Goal: Task Accomplishment & Management: Use online tool/utility

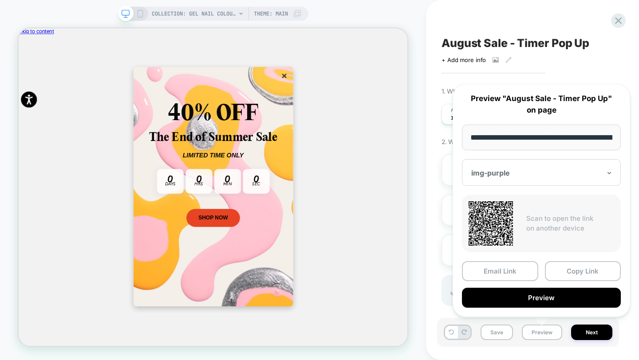
scroll to position [0, 0]
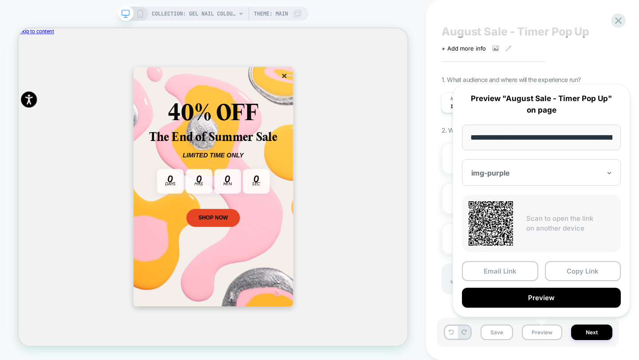
click at [609, 43] on div "Click to view images Click to edit experience details + Add more info" at bounding box center [528, 45] width 173 height 14
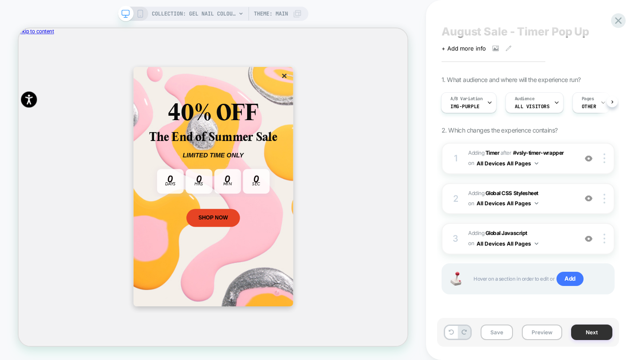
click at [603, 327] on button "Next" at bounding box center [591, 333] width 41 height 16
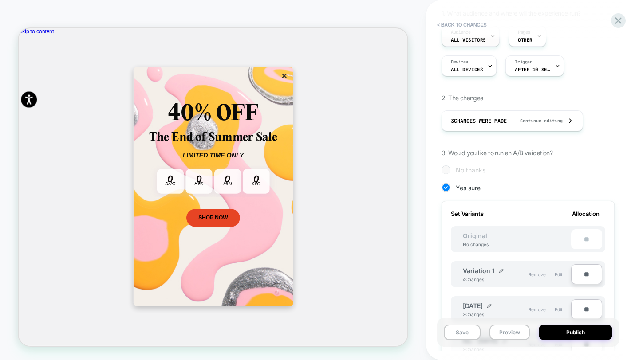
scroll to position [0, 0]
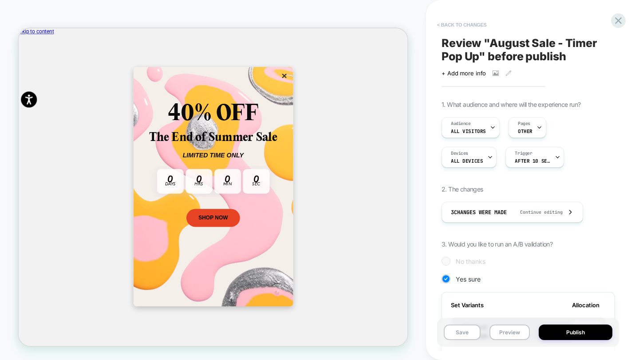
click at [452, 26] on button "< Back to changes" at bounding box center [462, 25] width 59 height 14
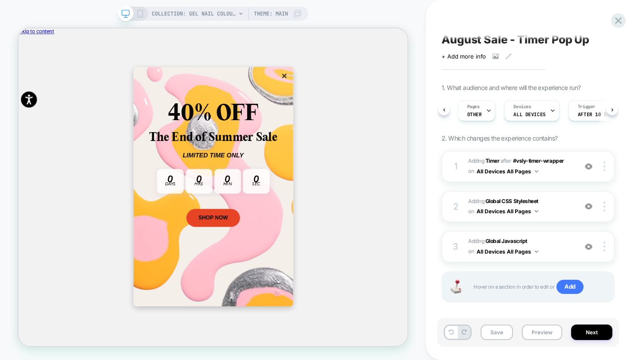
scroll to position [0, 122]
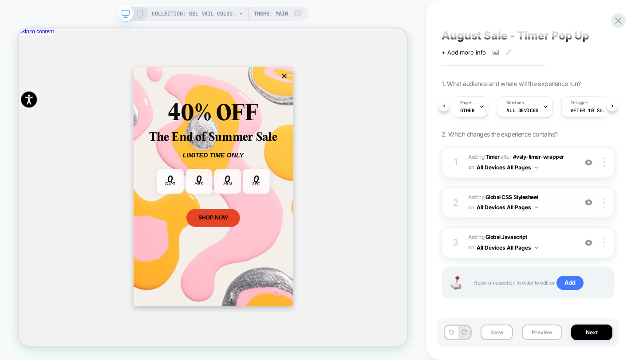
scroll to position [12, 0]
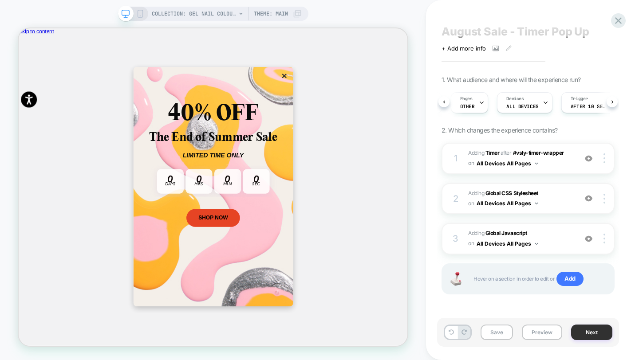
click at [0, 0] on button "Next" at bounding box center [0, 0] width 0 height 0
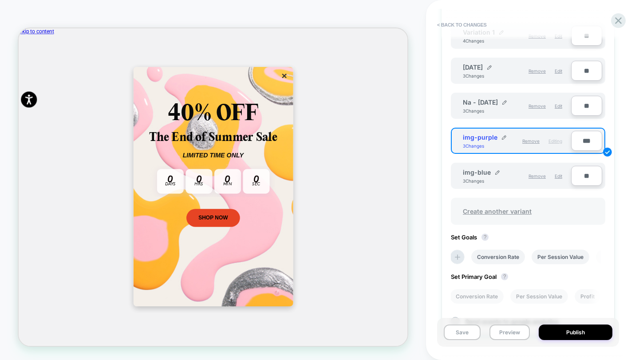
scroll to position [257, 0]
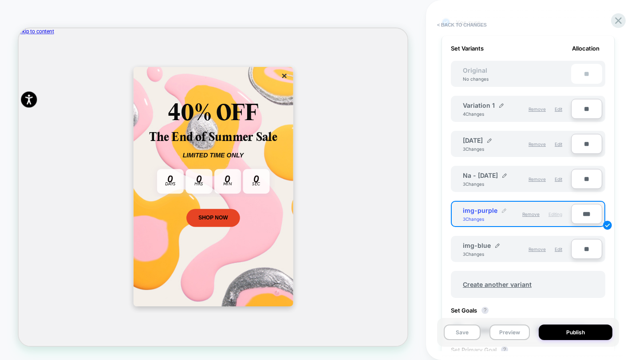
click at [502, 209] on img at bounding box center [504, 211] width 4 height 4
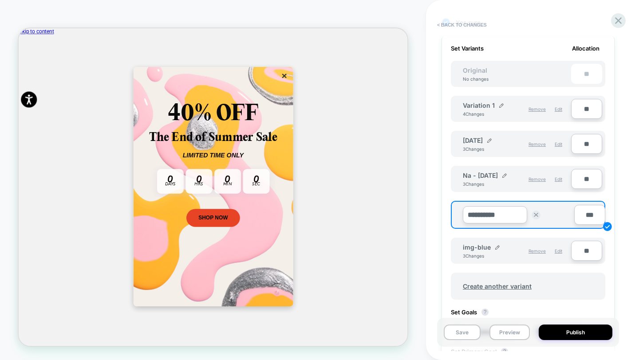
click at [0, 0] on div "**********" at bounding box center [0, 0] width 0 height 0
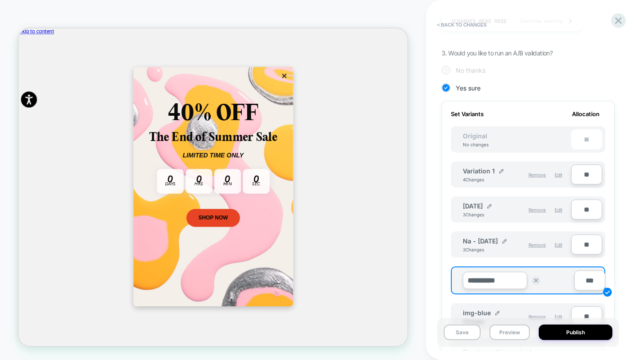
scroll to position [4, 0]
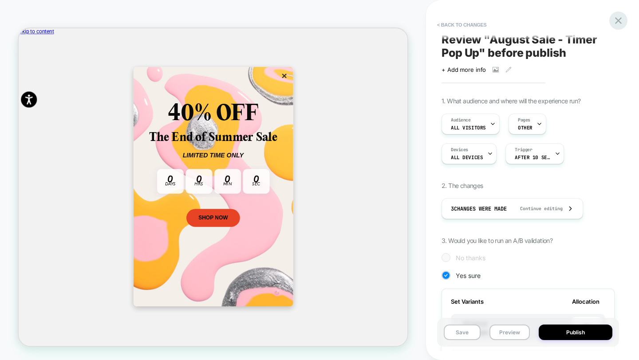
click at [0, 0] on icon at bounding box center [0, 0] width 0 height 0
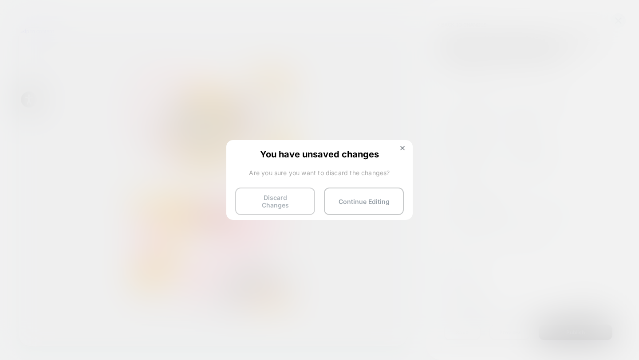
click at [302, 196] on button "Discard Changes" at bounding box center [275, 202] width 80 height 28
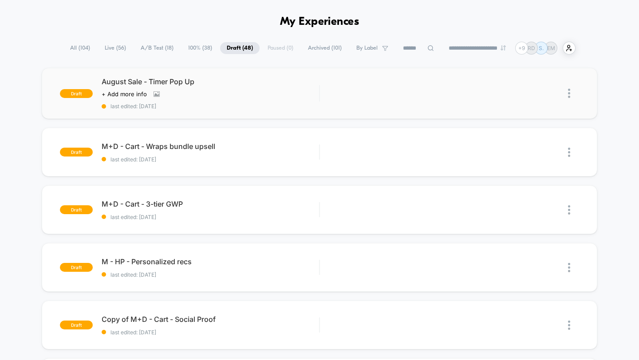
scroll to position [29, 0]
click at [82, 50] on span "All ( 104 )" at bounding box center [79, 48] width 33 height 12
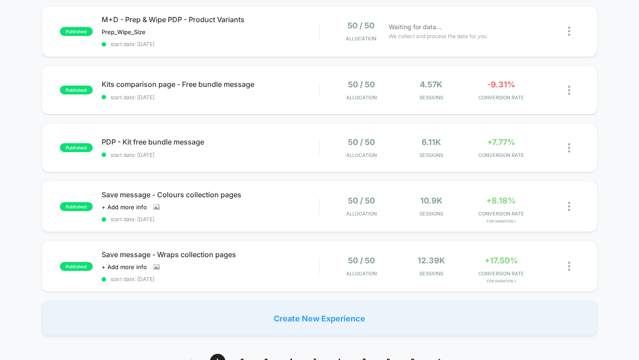
scroll to position [542, 0]
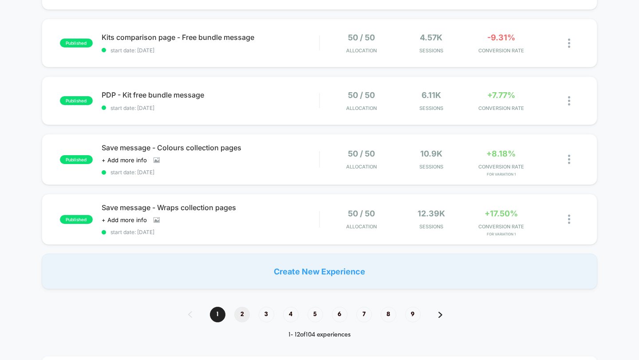
click at [244, 309] on span "2" at bounding box center [242, 315] width 16 height 16
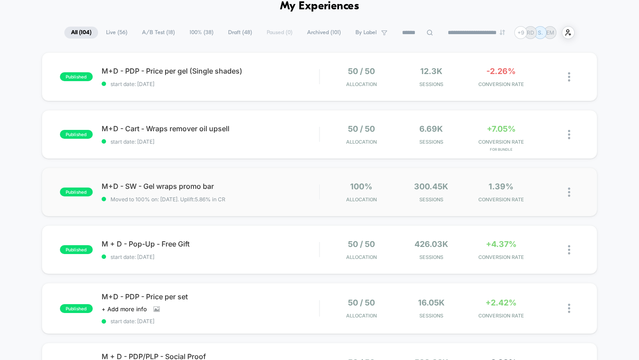
scroll to position [0, 0]
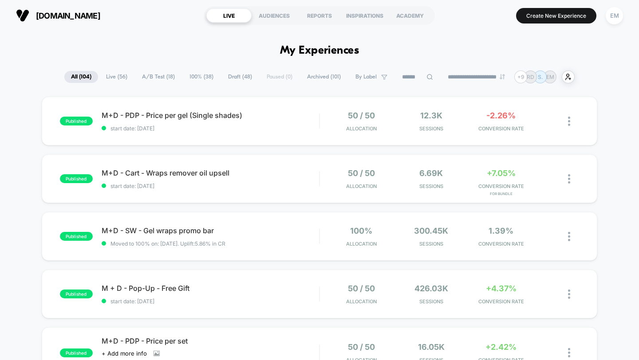
click at [61, 19] on span "[DOMAIN_NAME]" at bounding box center [68, 15] width 64 height 9
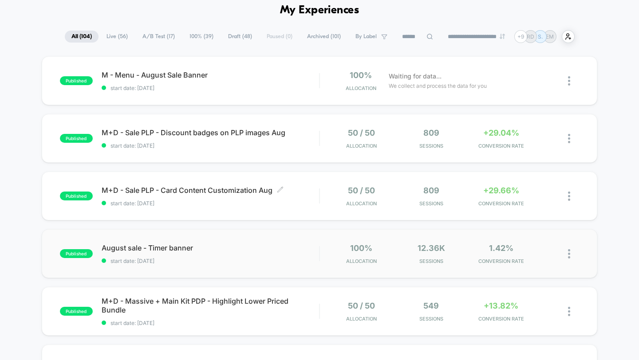
scroll to position [41, 0]
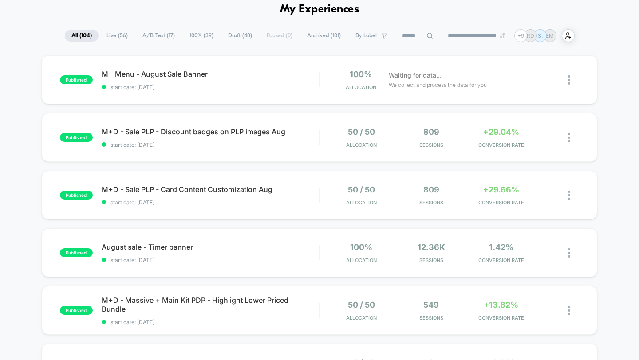
click at [233, 41] on span "Draft ( 48 )" at bounding box center [239, 36] width 37 height 12
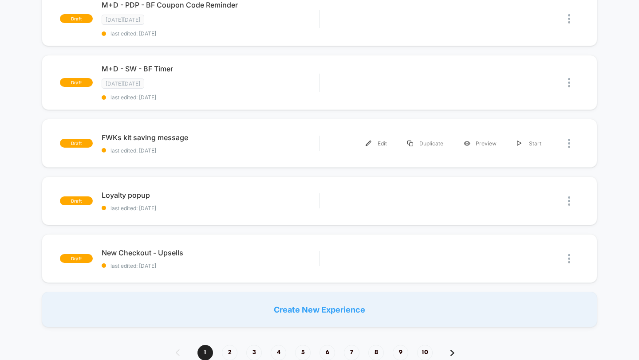
scroll to position [533, 0]
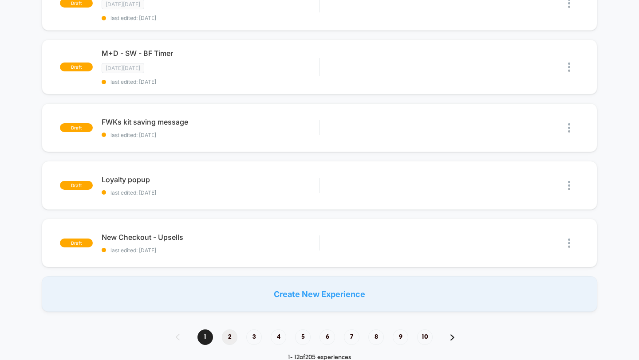
click at [233, 332] on span "2" at bounding box center [230, 338] width 16 height 16
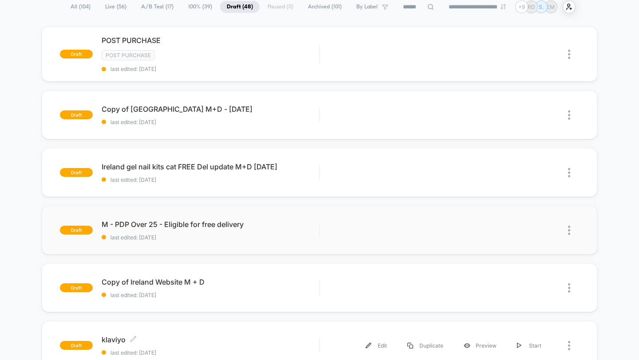
scroll to position [0, 0]
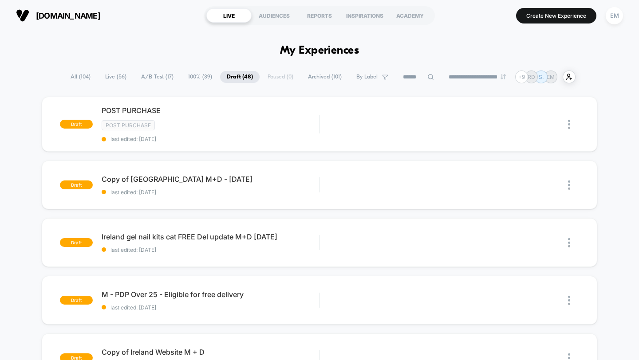
click at [82, 75] on span "All ( 104 )" at bounding box center [80, 77] width 33 height 12
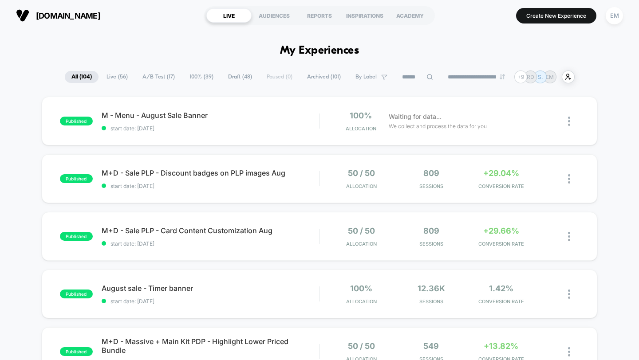
click at [407, 72] on input at bounding box center [417, 77] width 44 height 11
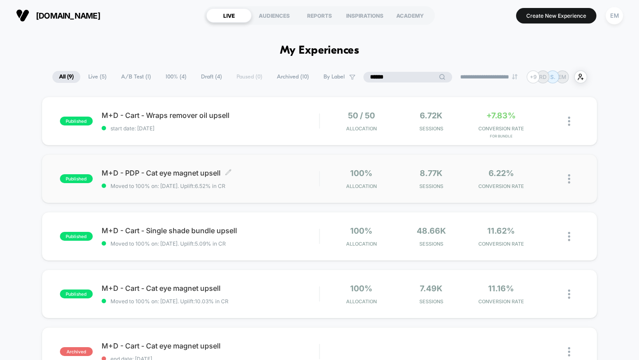
type input "******"
click at [206, 174] on span "M+D - PDP - Cat eye magnet upsell Click to edit experience details" at bounding box center [211, 173] width 218 height 9
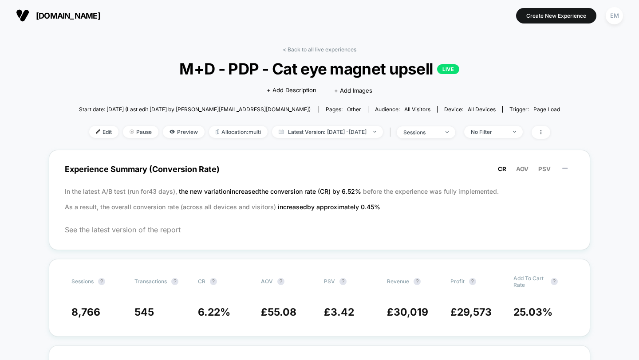
click at [32, 16] on button "[DOMAIN_NAME]" at bounding box center [58, 15] width 90 height 14
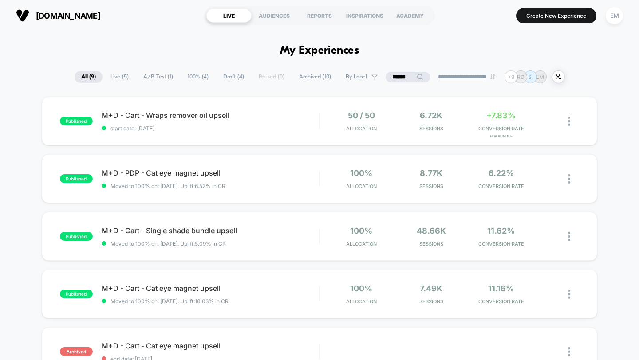
click at [81, 71] on div "**********" at bounding box center [320, 77] width 490 height 13
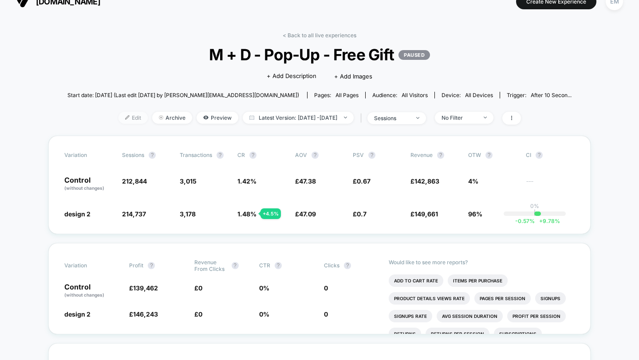
scroll to position [16, 0]
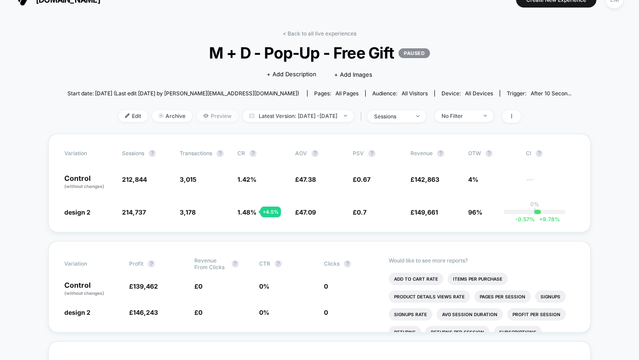
click at [197, 118] on span "Preview" at bounding box center [218, 116] width 42 height 12
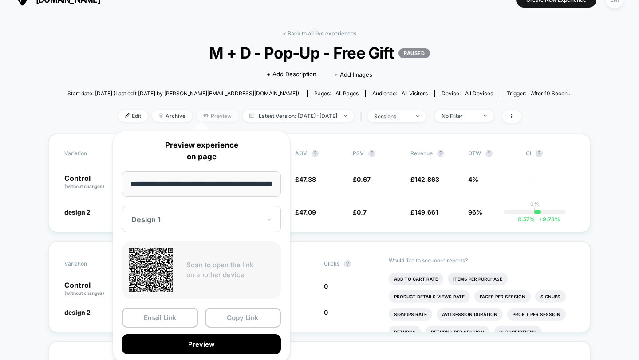
scroll to position [0, 20]
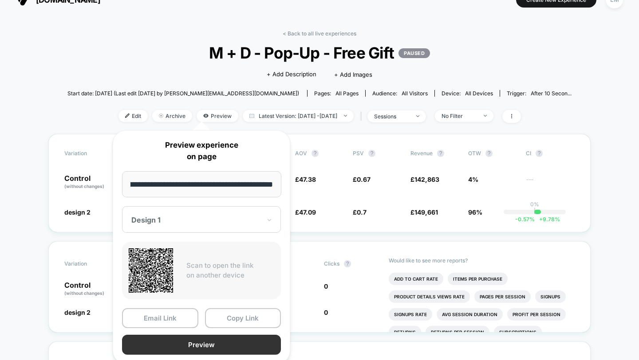
click at [191, 348] on button "Preview" at bounding box center [201, 345] width 159 height 20
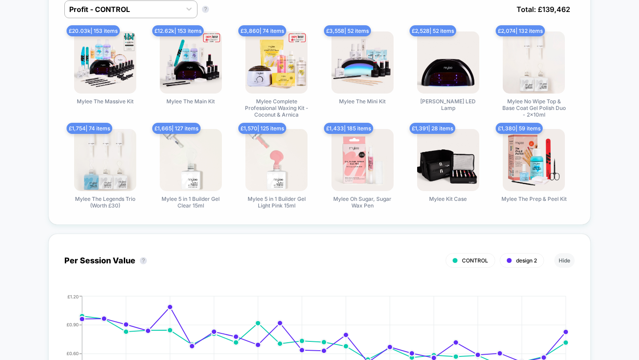
scroll to position [624, 0]
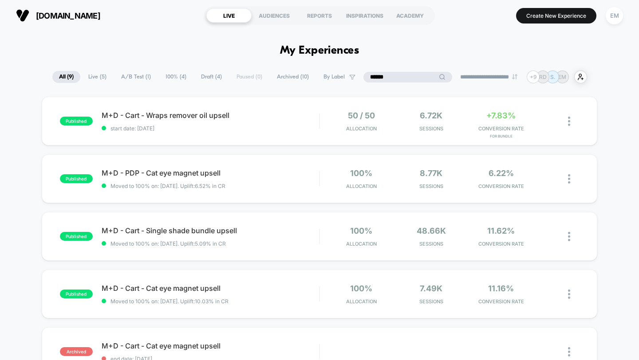
drag, startPoint x: 406, startPoint y: 79, endPoint x: 328, endPoint y: 77, distance: 78.6
click at [330, 77] on div "**********" at bounding box center [319, 77] width 535 height 13
